Goal: Transaction & Acquisition: Purchase product/service

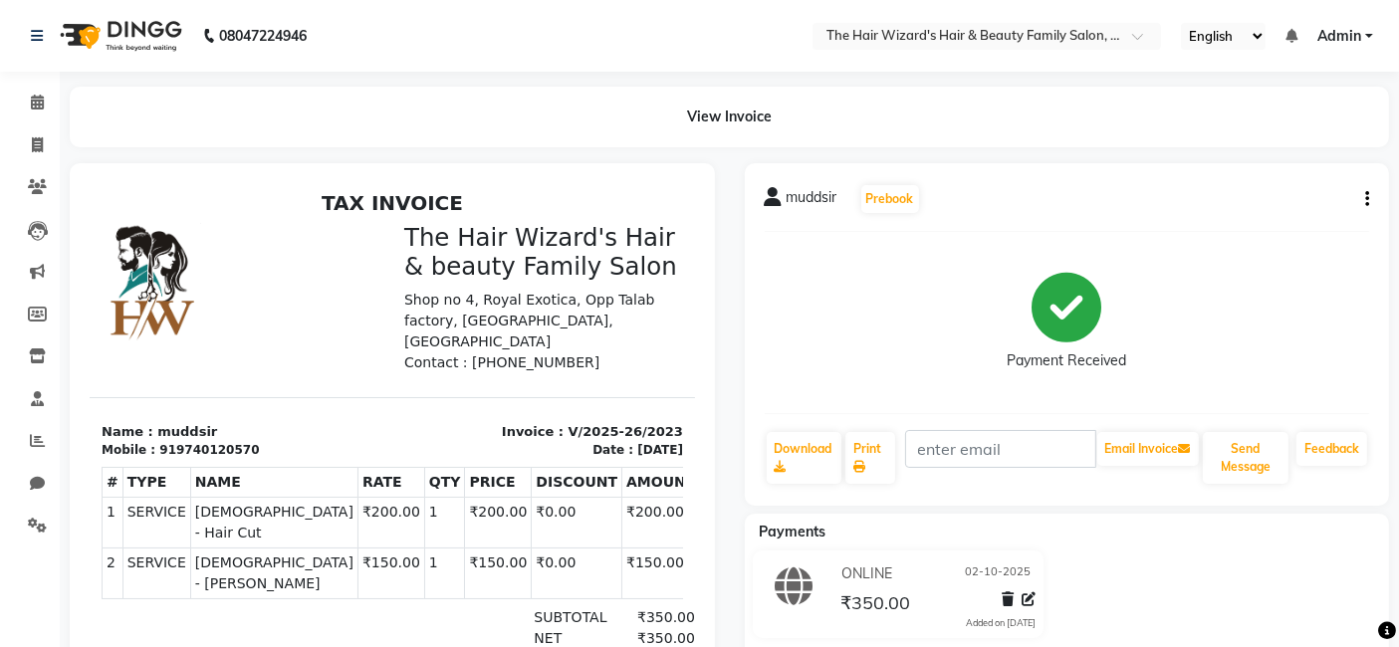
click at [1369, 209] on div "muddsir Prebook Payment Received Download Print Email Invoice Send Message Feed…" at bounding box center [1067, 334] width 645 height 342
click at [1365, 199] on icon "button" at bounding box center [1367, 199] width 4 height 1
click at [1272, 203] on div "Edit Item Staff" at bounding box center [1267, 199] width 136 height 25
select select
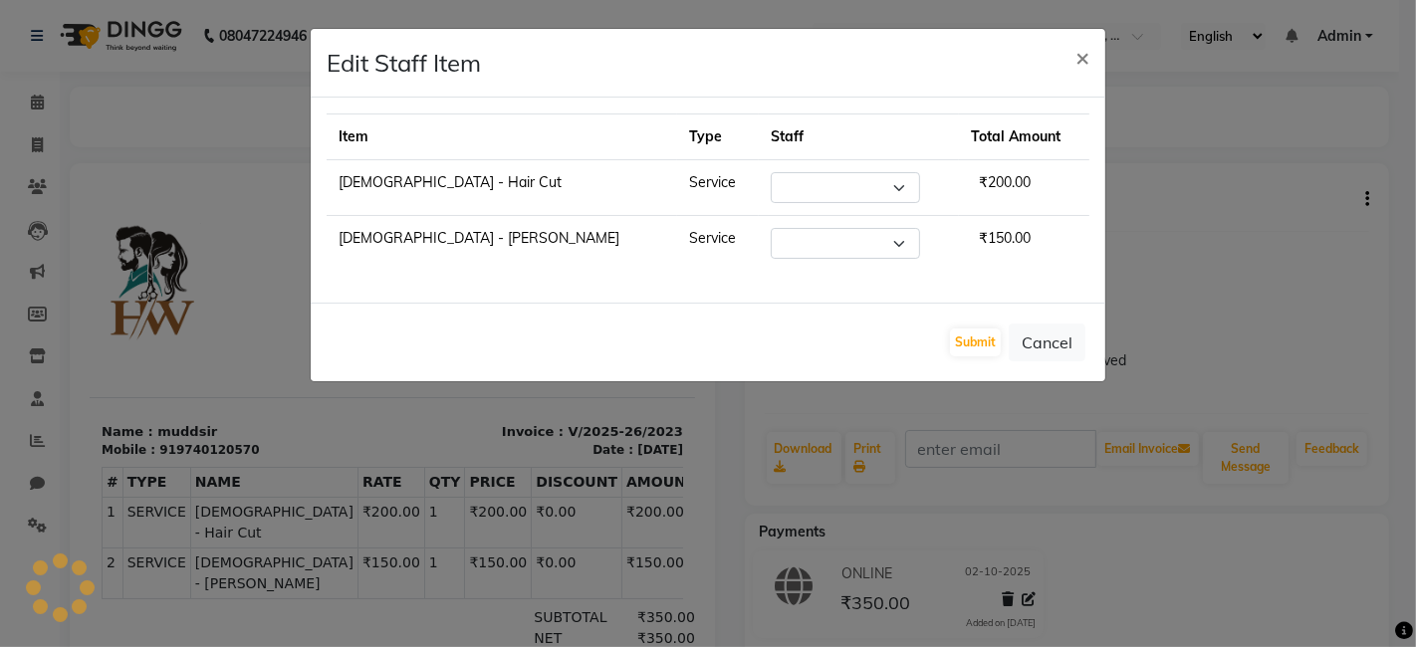
select select "85305"
click at [1082, 59] on span "×" at bounding box center [1082, 57] width 14 height 30
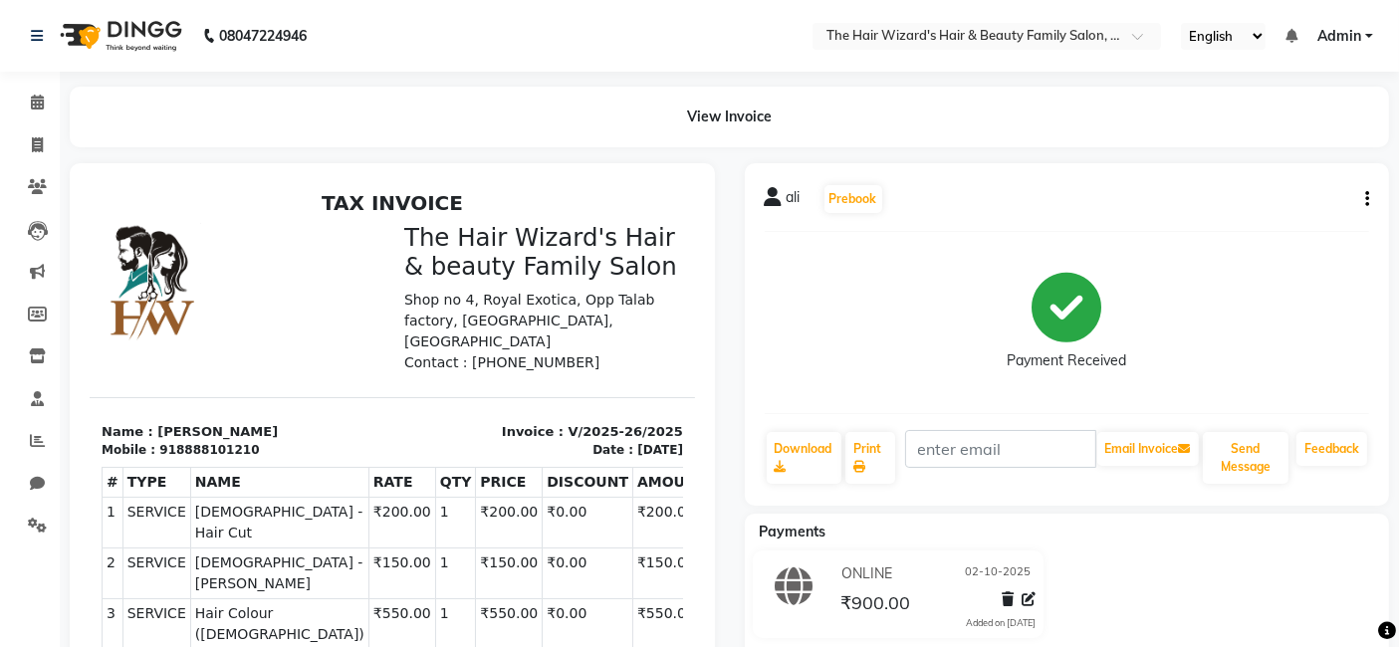
click at [1365, 199] on icon "button" at bounding box center [1367, 199] width 4 height 1
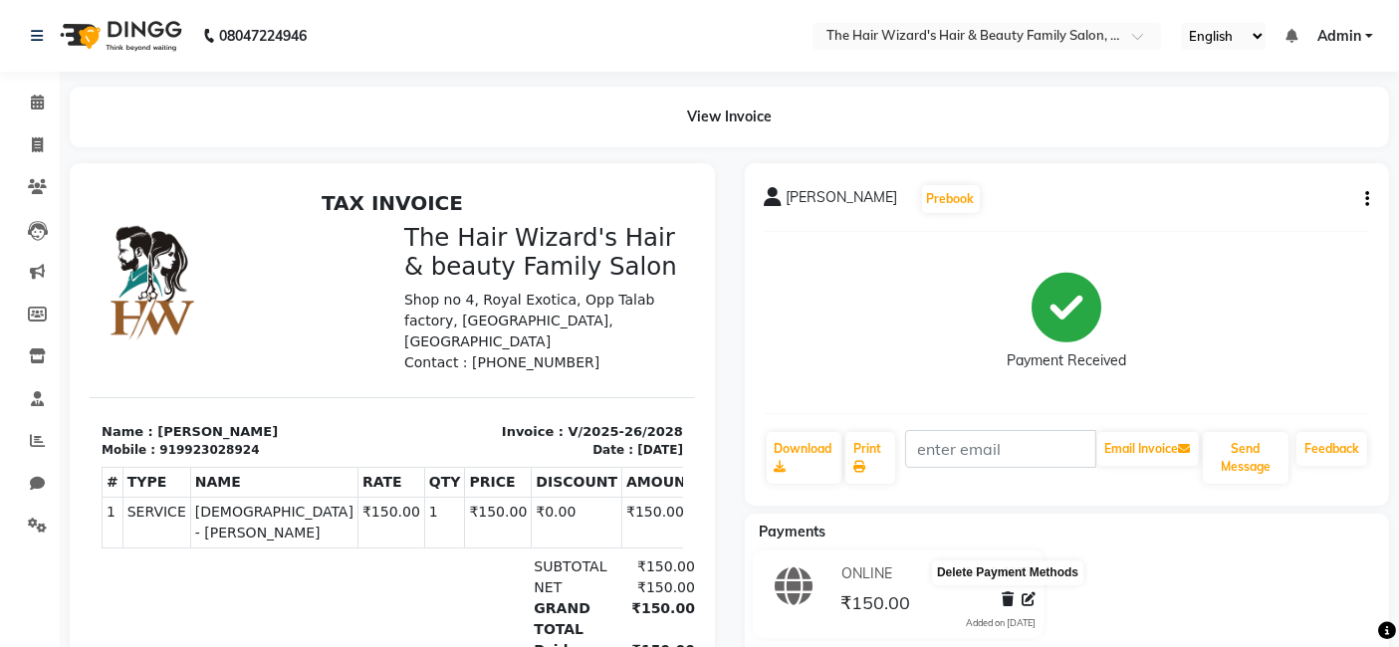
click at [1009, 592] on icon at bounding box center [1008, 599] width 12 height 14
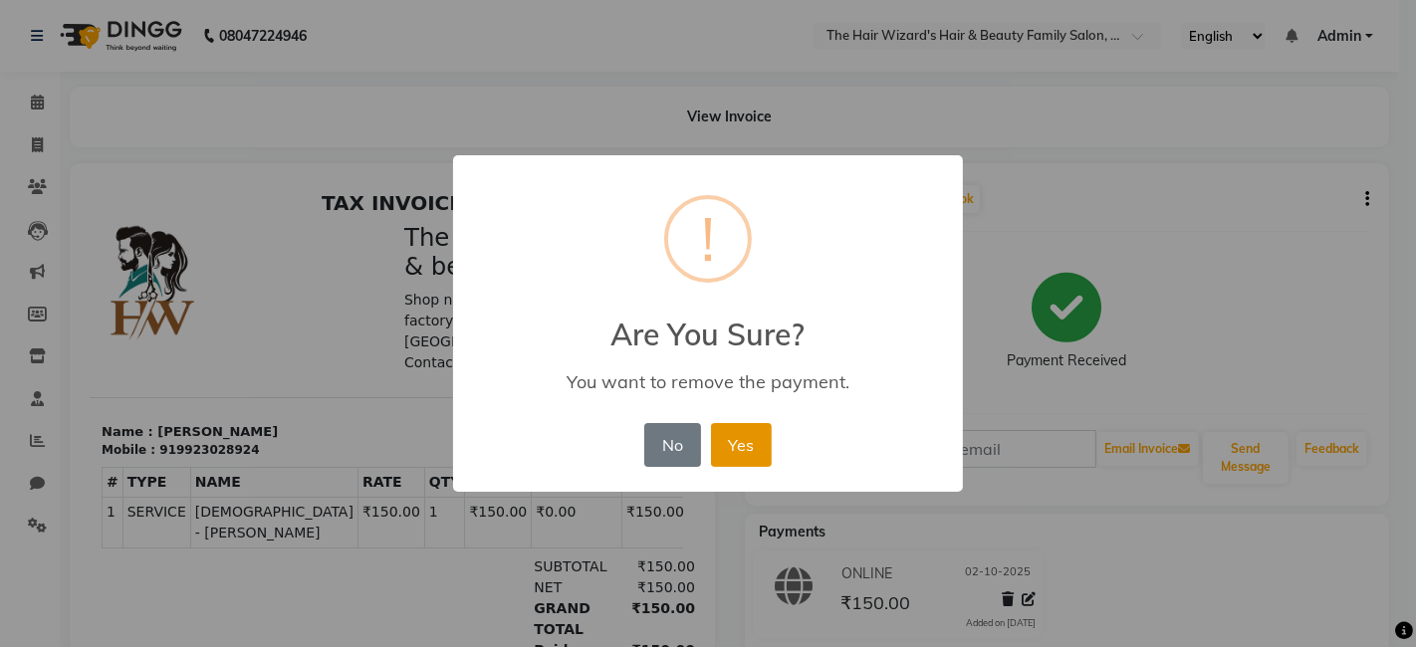
click at [748, 433] on button "Yes" at bounding box center [741, 445] width 61 height 44
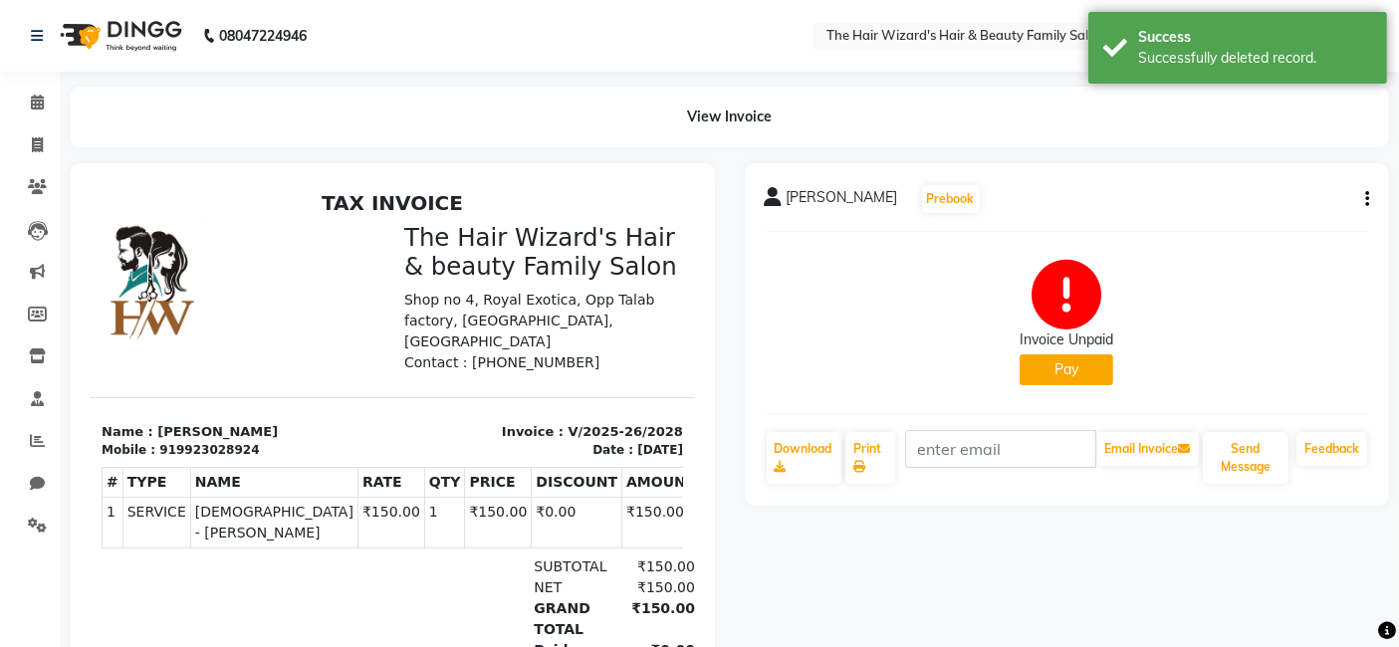
click at [1065, 372] on button "Pay" at bounding box center [1066, 369] width 94 height 31
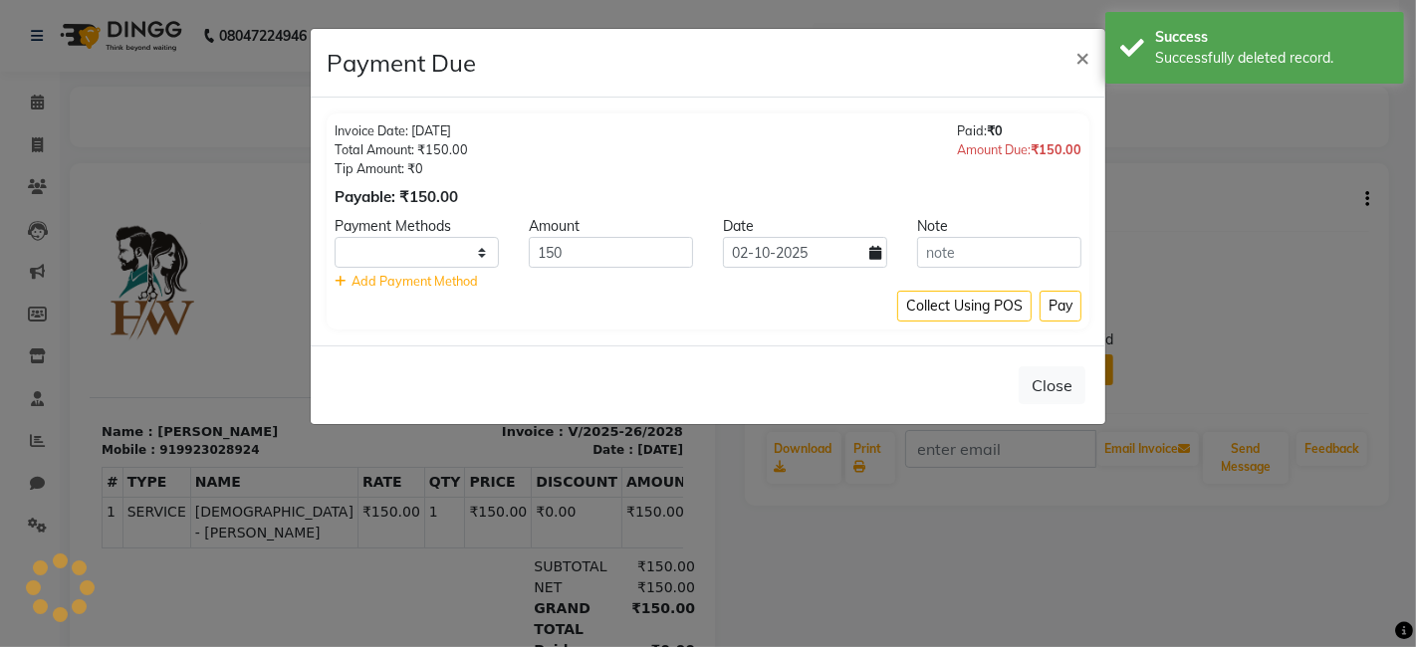
select select "1"
click at [1057, 303] on button "Pay" at bounding box center [1060, 306] width 42 height 31
